Goal: Information Seeking & Learning: Learn about a topic

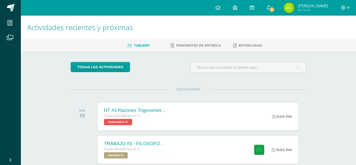
click at [269, 10] on span "1" at bounding box center [272, 10] width 6 height 6
click at [155, 71] on div "todas las Actividades" at bounding box center [119, 69] width 100 height 15
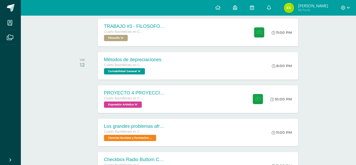
scroll to position [135, 0]
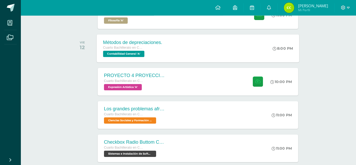
click at [235, 40] on div "Métodos de depreciaciones. Cuarto Bachillerato en CCLL con Orientación en Compu…" at bounding box center [198, 48] width 203 height 28
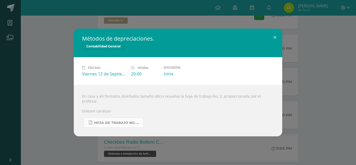
click at [118, 118] on link "Hoja de trabajo No. 2 Contabilidad.pdf" at bounding box center [113, 123] width 61 height 10
click at [58, 82] on div "Métodos de depreciaciones. Contabilidad General Fecha: [DATE] Hora: 20:00 Divis…" at bounding box center [178, 83] width 352 height 108
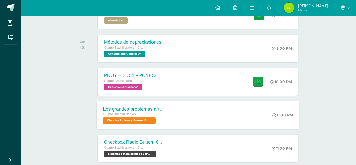
click at [165, 121] on div "Cuarto Bachillerato en CCLL con Orientación en Computación Ciencias Sociales y …" at bounding box center [134, 118] width 63 height 12
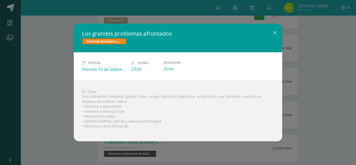
click at [63, 98] on div "Los grandes problemas afrontados Ciencias Sociales y Formación Ciudadana Fecha:…" at bounding box center [178, 83] width 352 height 118
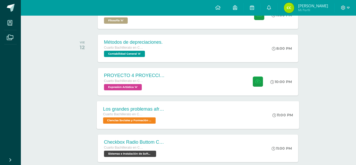
click at [205, 116] on div "Los grandes problemas afrontados Cuarto Bachillerato en CCLL con Orientación en…" at bounding box center [198, 115] width 203 height 28
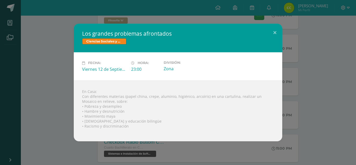
click at [330, 132] on div "Los grandes problemas afrontados Ciencias Sociales y Formación Ciudadana Fecha:…" at bounding box center [178, 83] width 352 height 118
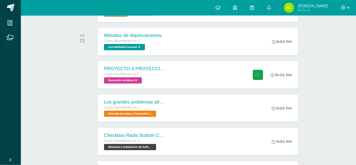
scroll to position [143, 0]
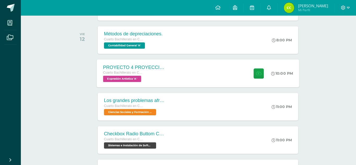
click at [183, 87] on div "PROYECTO 4 PROYECCION 2 Cuarto Bachillerato en CCLL con Orientación en Computac…" at bounding box center [198, 73] width 203 height 28
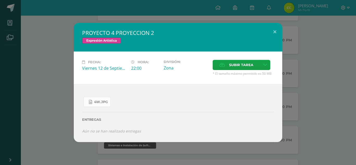
click at [105, 104] on span "4W.jpg" at bounding box center [101, 102] width 14 height 4
click at [59, 79] on div "PROYECTO 4 PROYECCION 2 Expresión Artística Fecha: [DATE] Hora: 22:00 División:" at bounding box center [178, 82] width 352 height 119
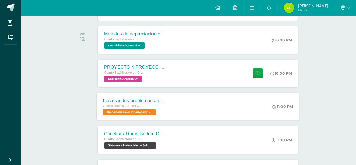
click at [182, 113] on div "Los grandes problemas afrontados Cuarto Bachillerato en CCLL con Orientación en…" at bounding box center [198, 107] width 203 height 28
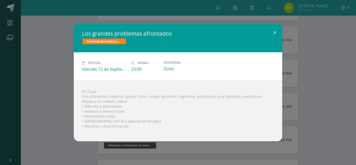
click at [54, 97] on div "Los grandes problemas afrontados Ciencias Sociales y Formación Ciudadana Fecha:…" at bounding box center [178, 83] width 352 height 118
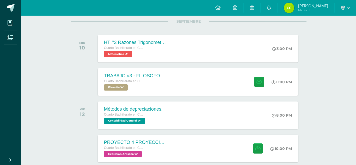
scroll to position [67, 0]
